Goal: Task Accomplishment & Management: Use online tool/utility

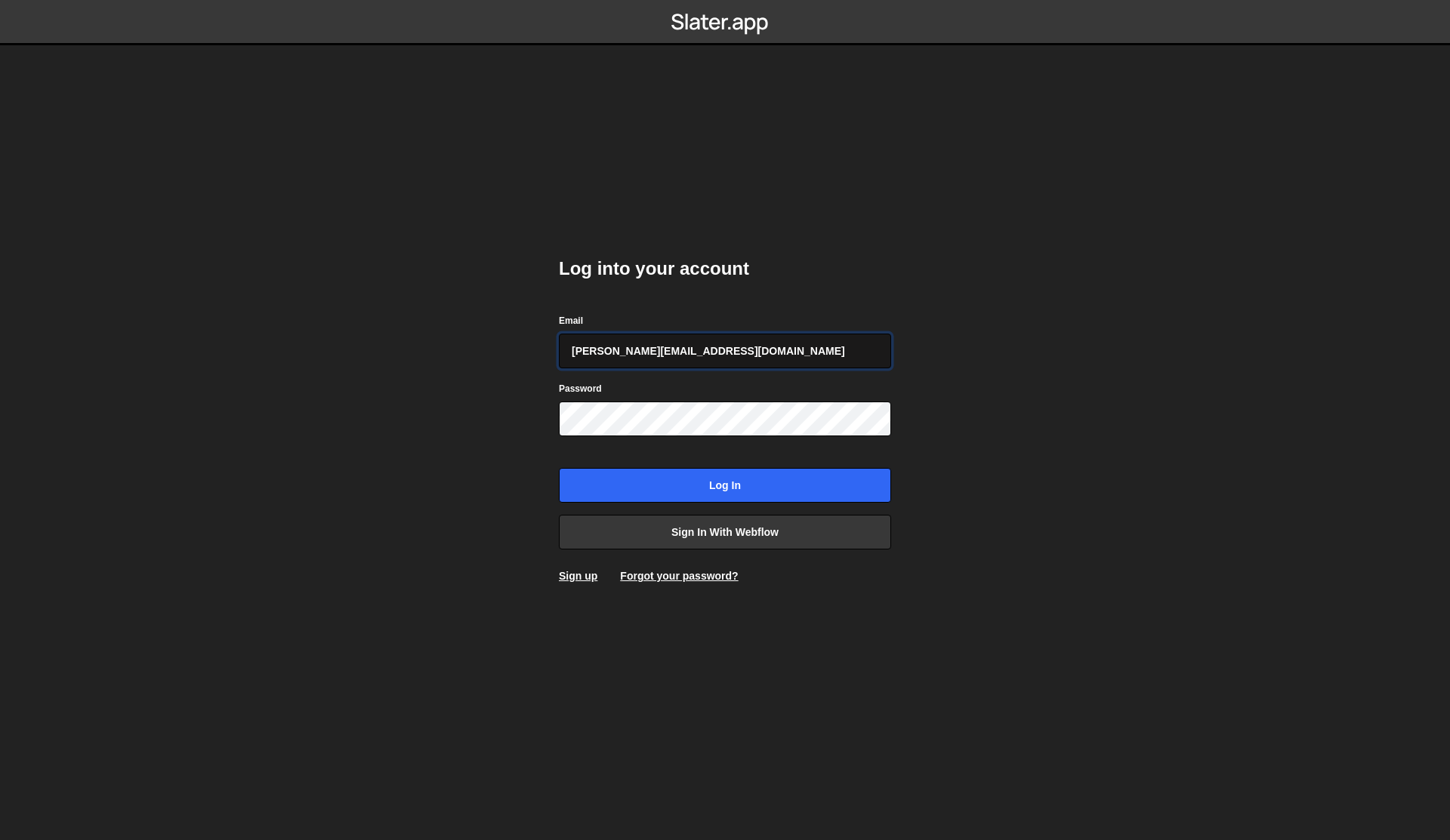
type input "jared@edgarallan.com"
click at [627, 484] on input "Log in" at bounding box center [725, 486] width 333 height 35
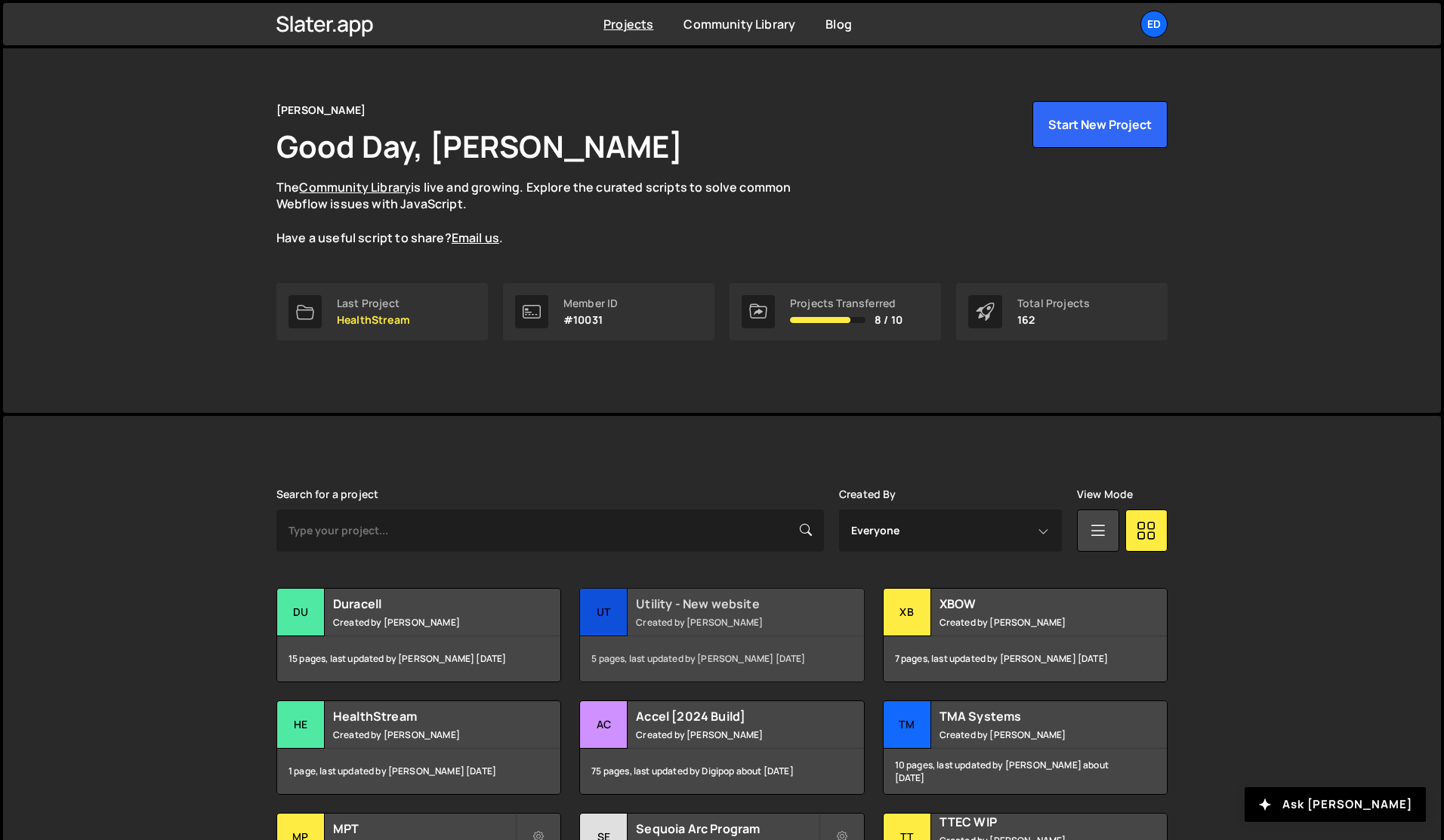
scroll to position [22, 0]
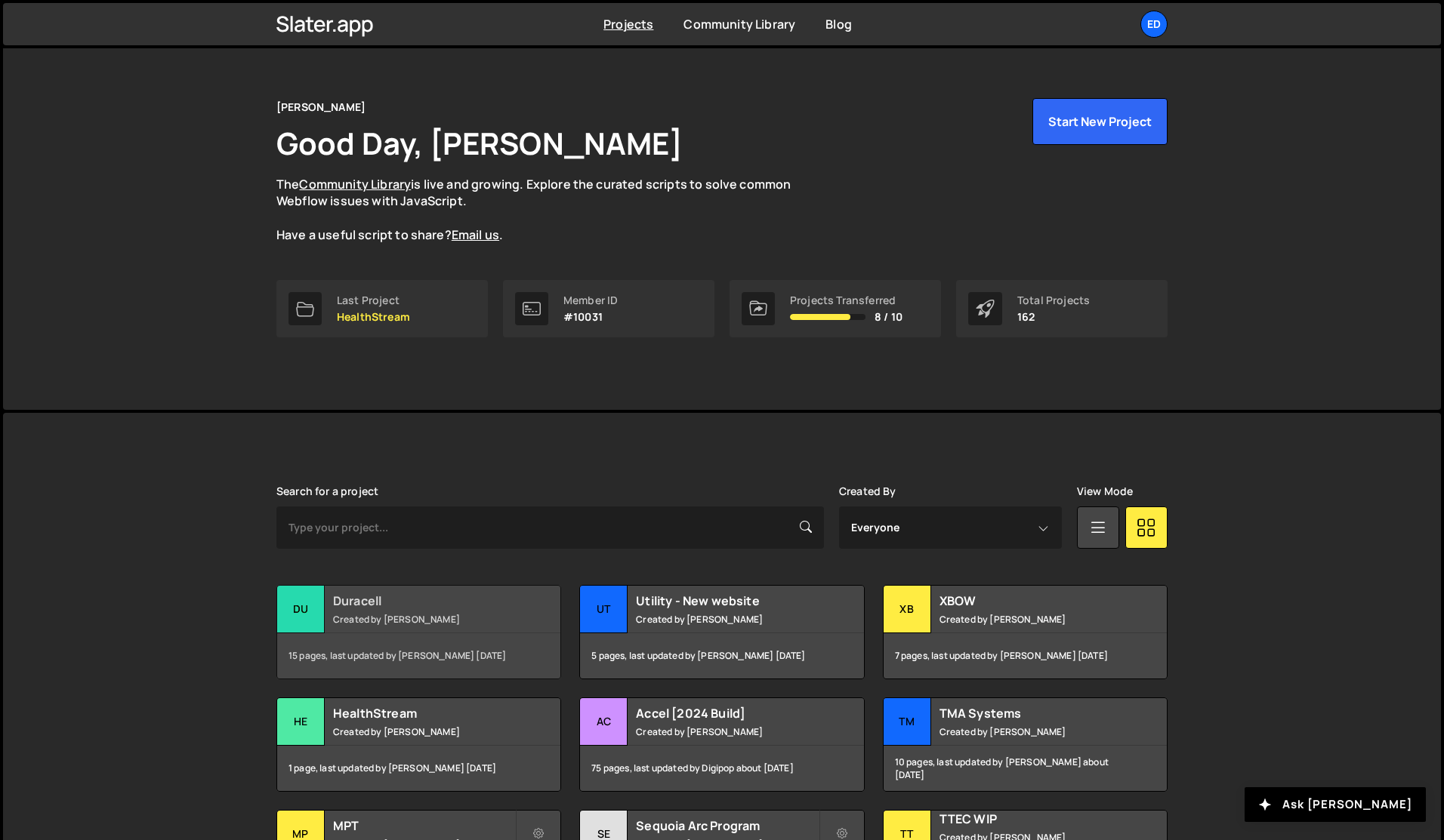
click at [392, 615] on small "Created by [PERSON_NAME]" at bounding box center [424, 619] width 182 height 13
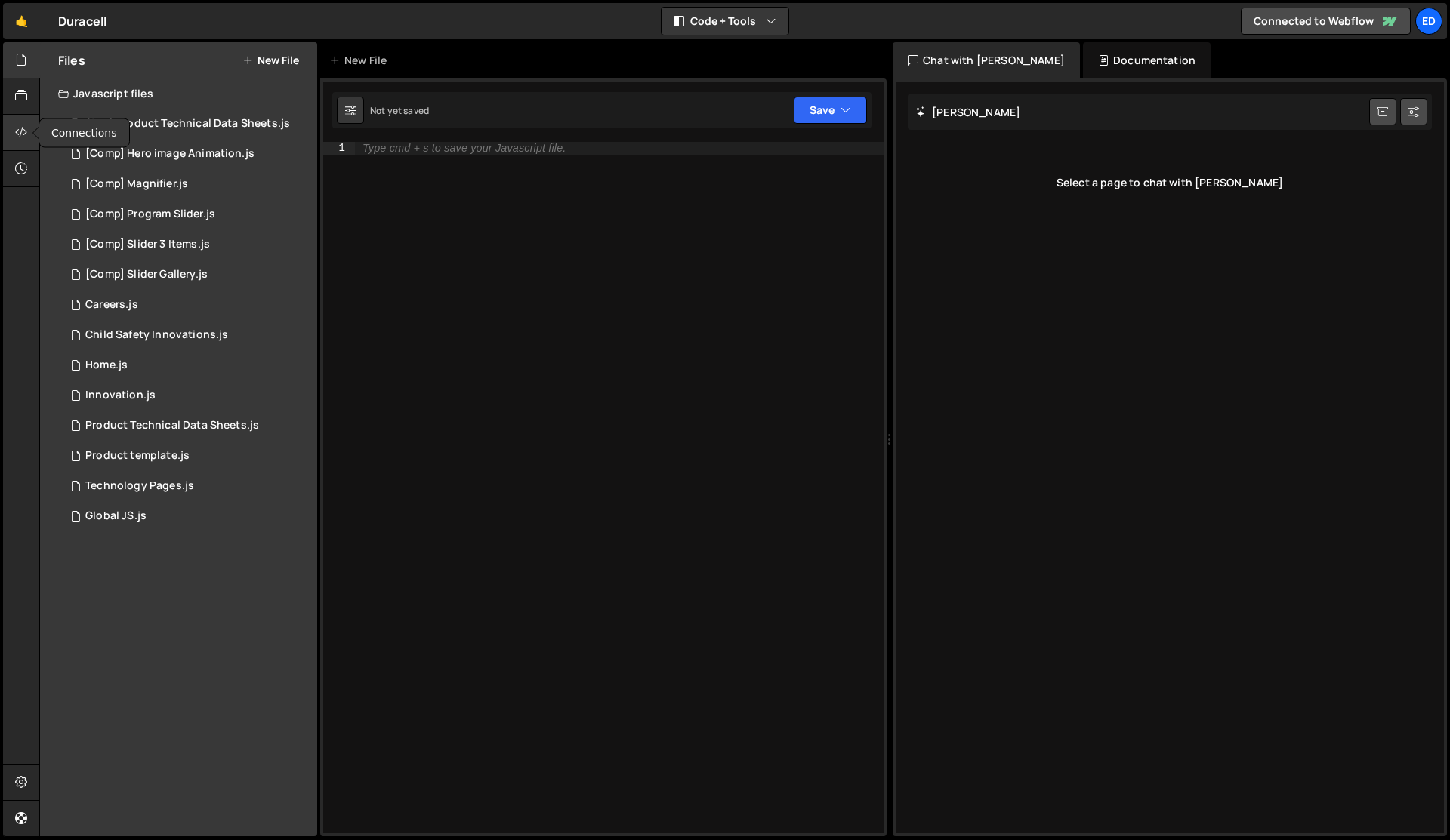
click at [20, 133] on icon at bounding box center [21, 132] width 12 height 17
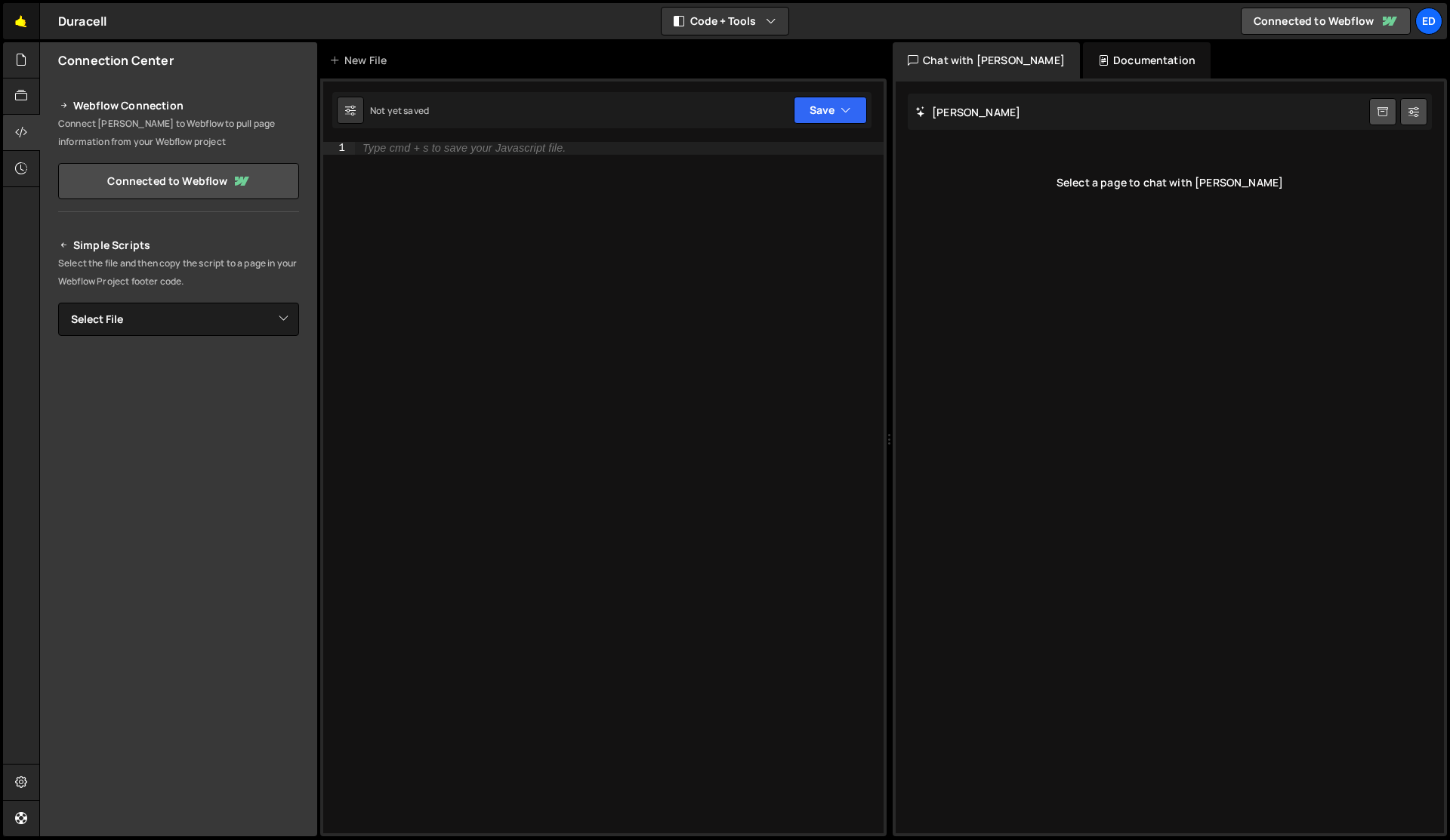
click at [31, 20] on link "🤙" at bounding box center [22, 21] width 37 height 36
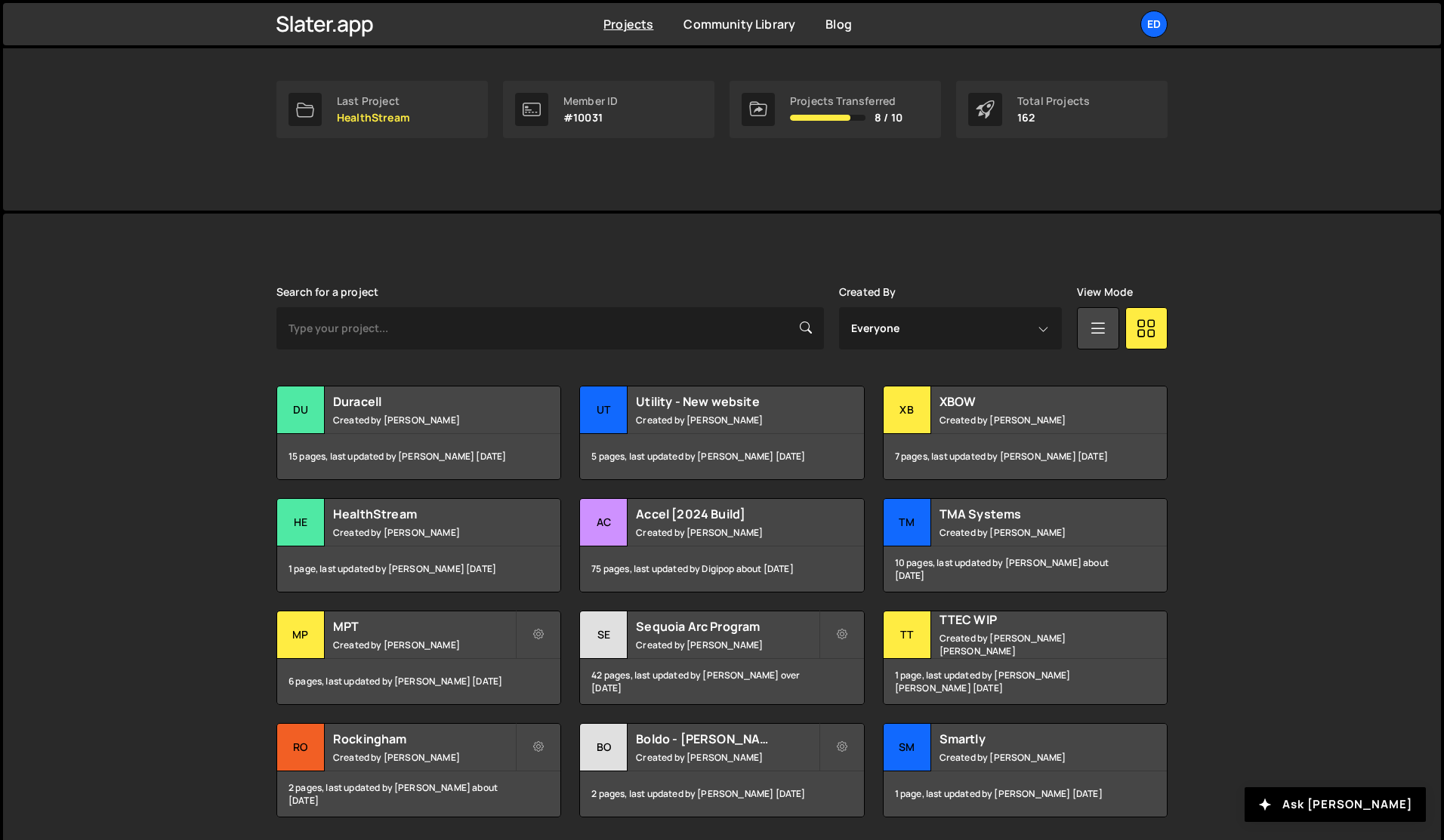
scroll to position [263, 0]
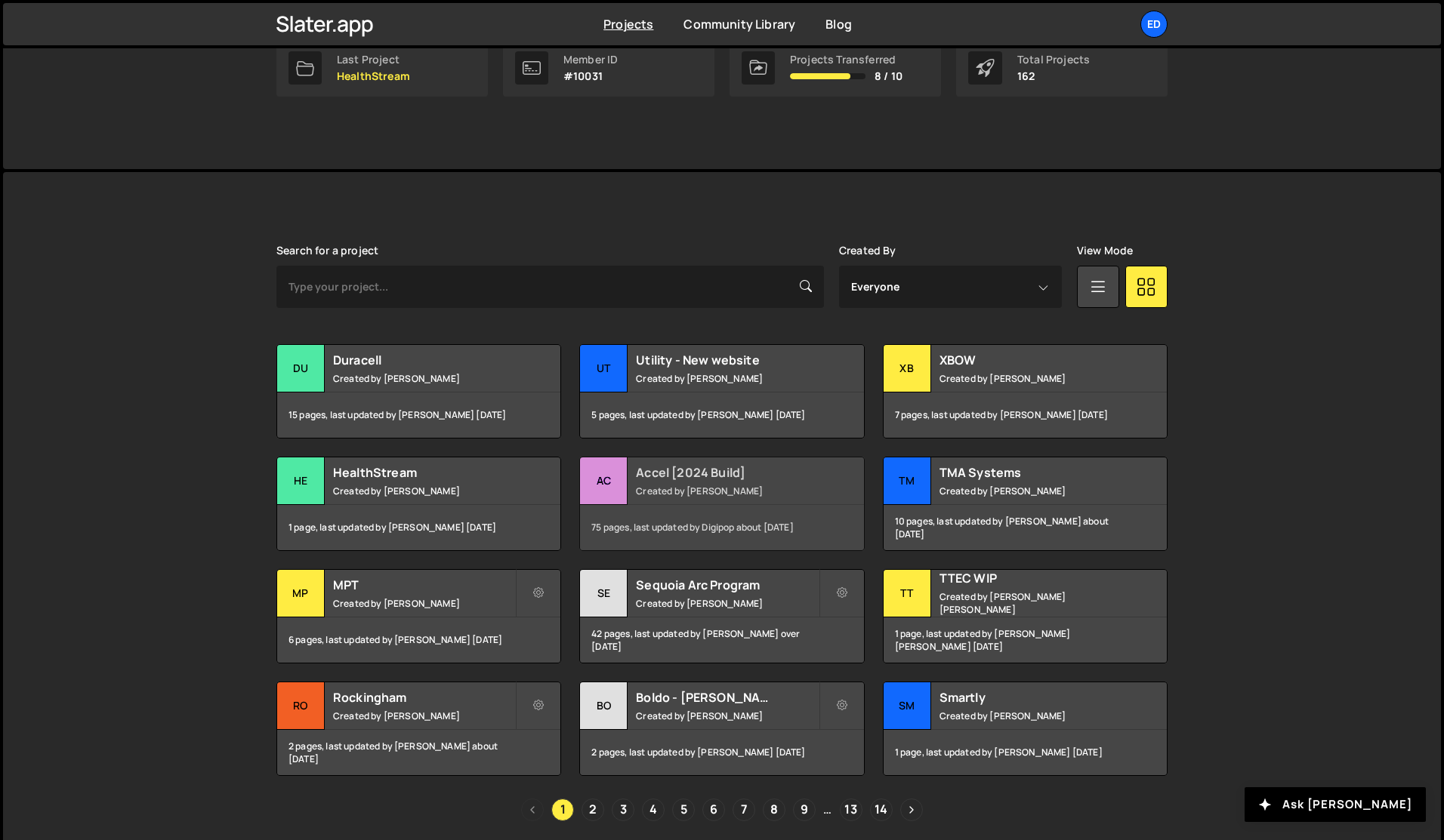
click at [719, 491] on small "Created by [PERSON_NAME]" at bounding box center [727, 491] width 182 height 13
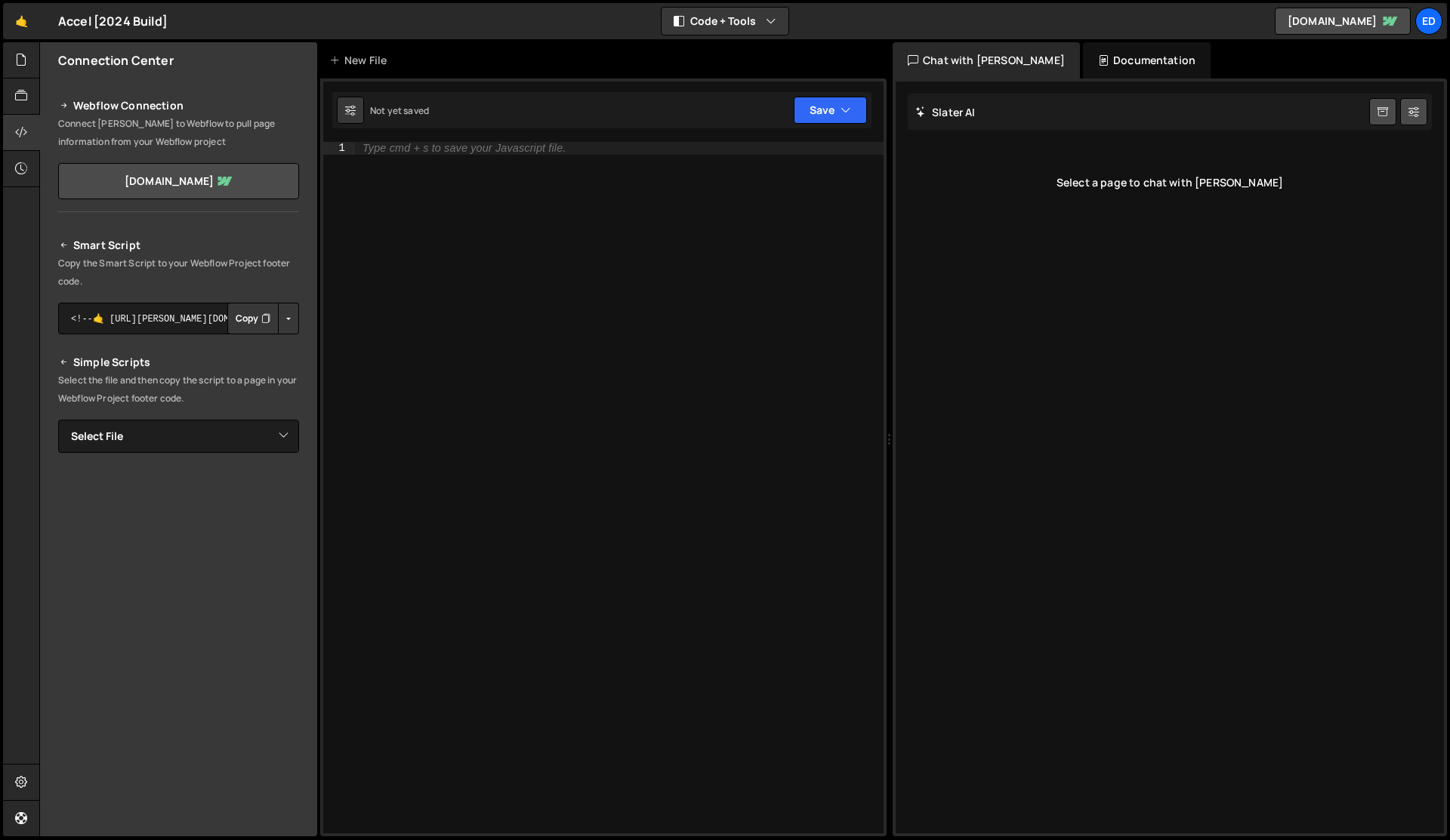
click at [191, 12] on div "🤙 Accel [2024 Build] ⚠️ Code is being edited in another browser Code + Tools Co…" at bounding box center [725, 21] width 1444 height 36
drag, startPoint x: 177, startPoint y: 62, endPoint x: 57, endPoint y: 56, distance: 120.1
click at [57, 56] on div "Connection Center" at bounding box center [178, 60] width 277 height 36
copy h2 "Connection Center"
